Goal: Register for event/course

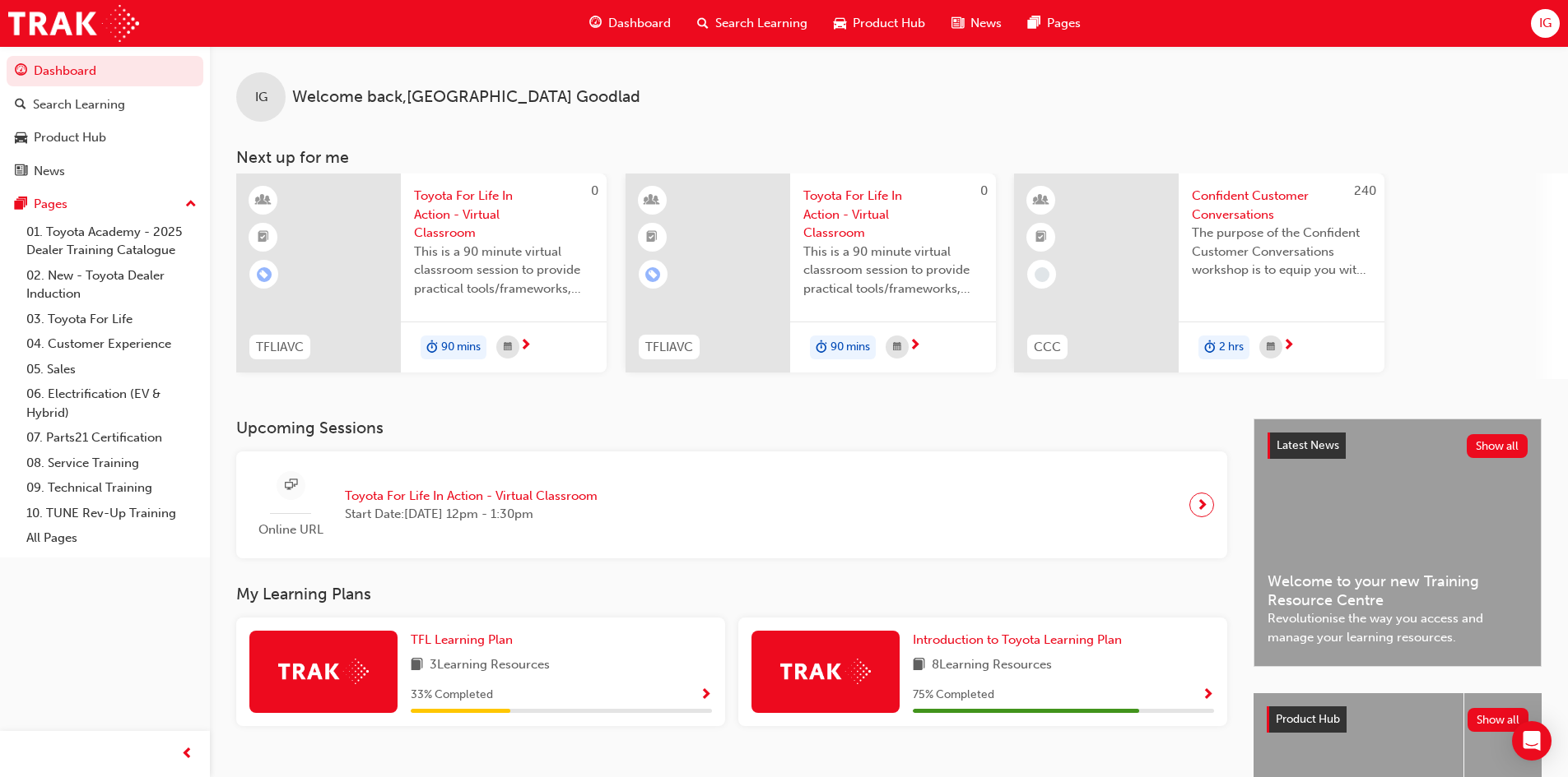
click at [1071, 670] on div "8 Learning Resources" at bounding box center [1064, 666] width 302 height 21
click at [1036, 628] on div "Introduction to Toyota Learning Plan 8 Learning Resources 75 % Completed" at bounding box center [983, 671] width 489 height 108
click at [1021, 642] on span "Introduction to Toyota Learning Plan" at bounding box center [1017, 639] width 209 height 15
click at [515, 523] on span "Start Date: [DATE] 12pm - 1:30pm" at bounding box center [471, 515] width 252 height 19
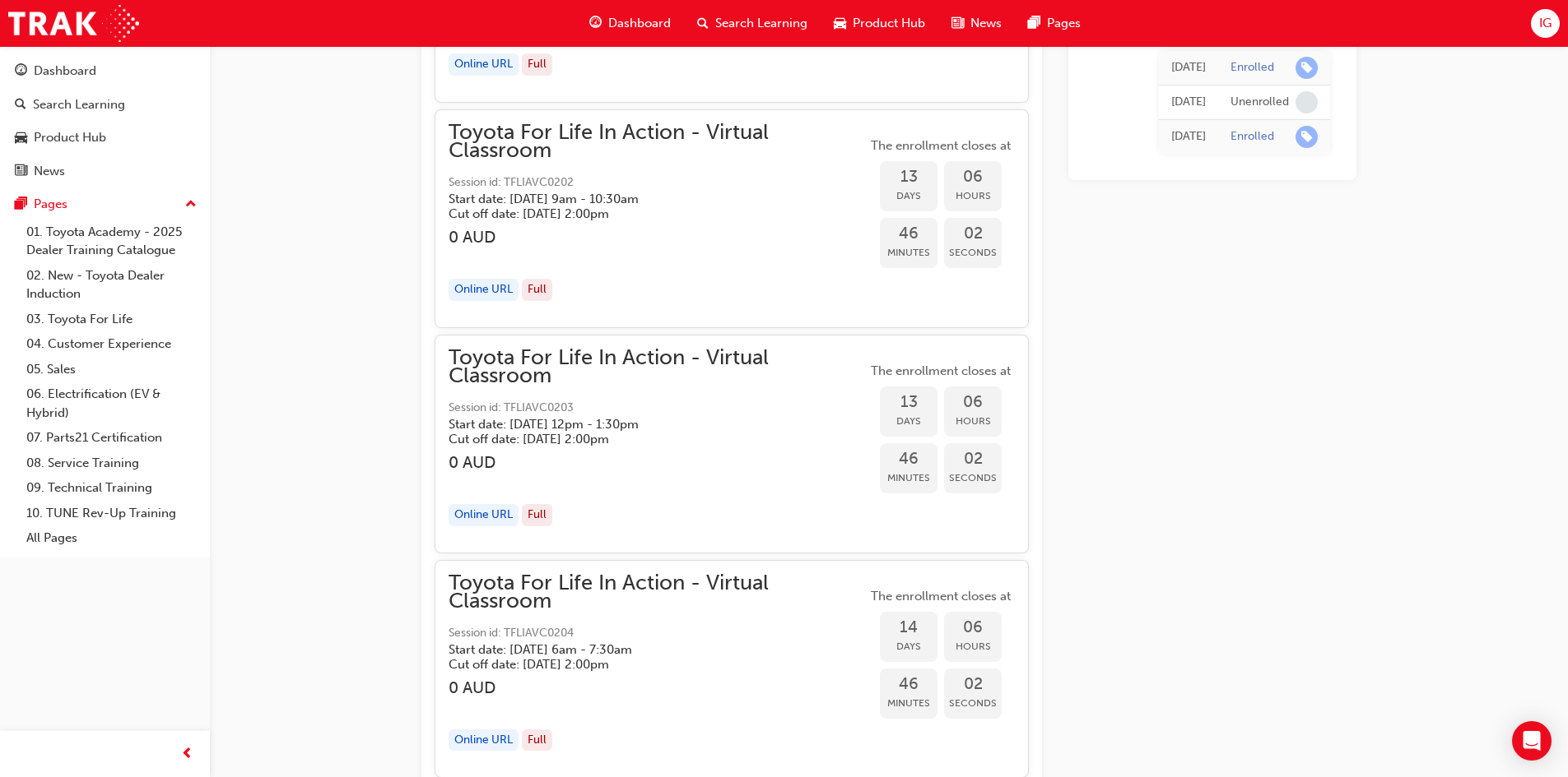
scroll to position [6860, 0]
